Goal: Check status: Check status

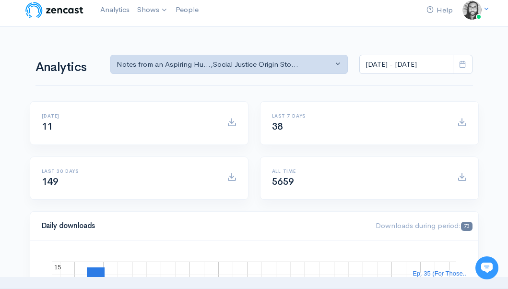
scroll to position [12, 0]
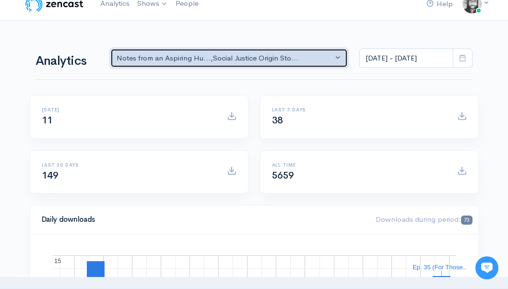
click at [324, 66] on button "Notes from an Aspiring Hu... , Social Justice Origin Sto..." at bounding box center [229, 58] width 238 height 20
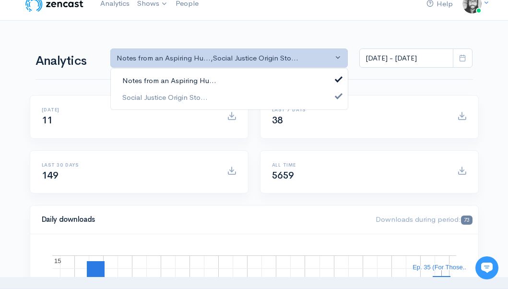
click at [314, 79] on link "Notes from an Aspiring Hu..." at bounding box center [229, 80] width 237 height 17
select select "14701"
click at [311, 19] on nav "Help Notifications View all Your profile Team settings Default team Current Log…" at bounding box center [254, 4] width 508 height 33
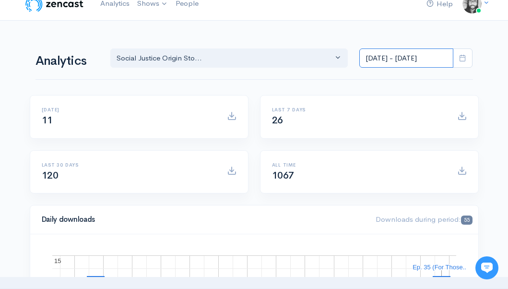
click at [399, 58] on input "[DATE] - [DATE]" at bounding box center [406, 58] width 94 height 20
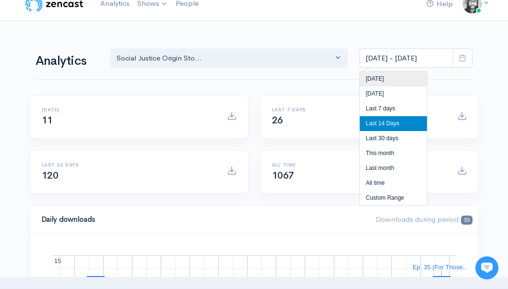
click at [406, 79] on li "[DATE]" at bounding box center [392, 78] width 67 height 15
type input "[DATE] - [DATE]"
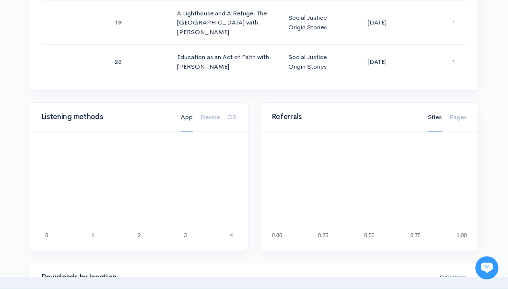
scroll to position [492, 0]
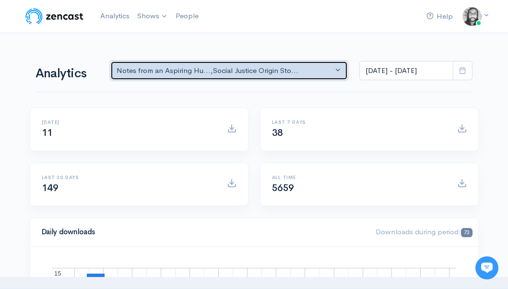
click at [254, 74] on div "Notes from an Aspiring Hu... , Social Justice Origin Sto..." at bounding box center [224, 70] width 217 height 11
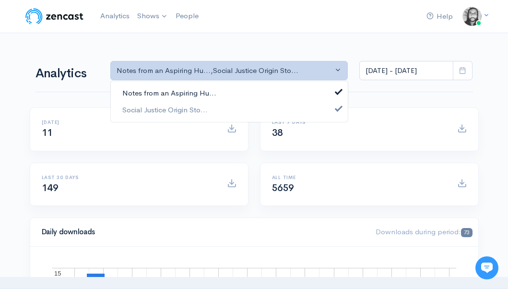
click at [252, 91] on link "Notes from an Aspiring Hu..." at bounding box center [229, 93] width 237 height 17
select select "14701"
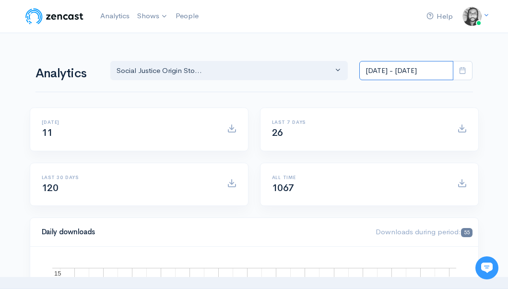
click at [446, 80] on input "[DATE] - [DATE]" at bounding box center [406, 71] width 94 height 20
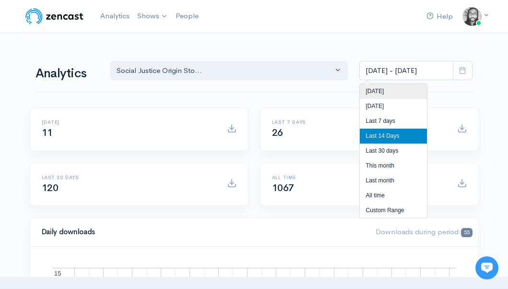
click at [420, 95] on li "[DATE]" at bounding box center [392, 91] width 67 height 15
type input "[DATE] - [DATE]"
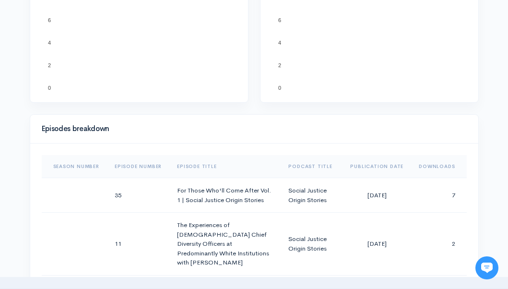
scroll to position [626, 0]
